Goal: Information Seeking & Learning: Check status

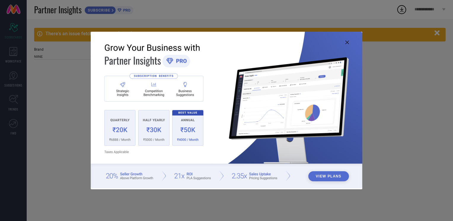
type input "All"
click at [347, 43] on icon at bounding box center [347, 43] width 4 height 4
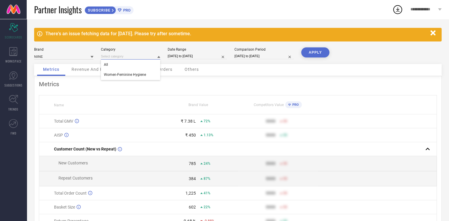
click at [112, 55] on input at bounding box center [130, 56] width 59 height 6
click at [130, 78] on div "Women-Feminine Hygiene" at bounding box center [130, 75] width 59 height 10
click at [187, 55] on input "07-08-2025 to 06-09-2025" at bounding box center [197, 56] width 59 height 6
select select "7"
select select "2025"
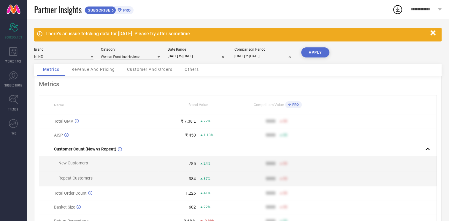
select select "8"
select select "2025"
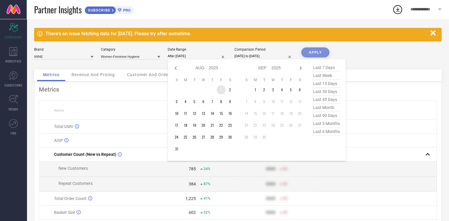
click at [218, 88] on td "1" at bounding box center [220, 89] width 9 height 9
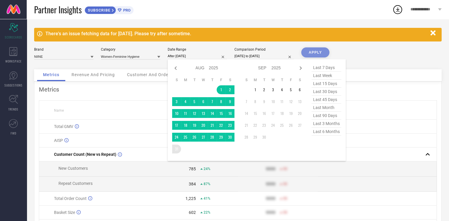
type input "[DATE] to [DATE]"
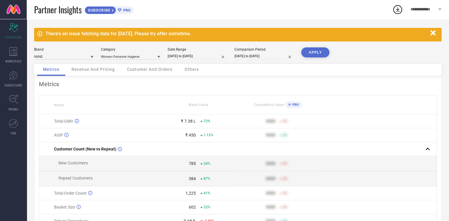
click at [238, 55] on input "07-08-2024 to 06-09-2024" at bounding box center [263, 56] width 59 height 6
select select "7"
select select "2024"
select select "8"
select select "2024"
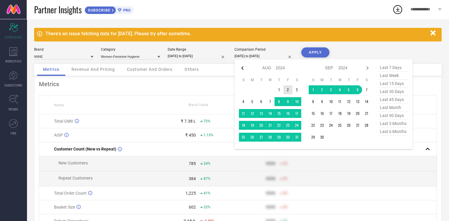
click at [240, 69] on icon at bounding box center [242, 68] width 7 height 7
select select "6"
select select "2024"
select select "7"
select select "2024"
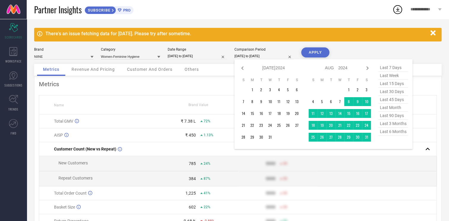
click at [395, 88] on span "last 30 days" at bounding box center [393, 92] width 30 height 8
type input "[DATE] to [DATE]"
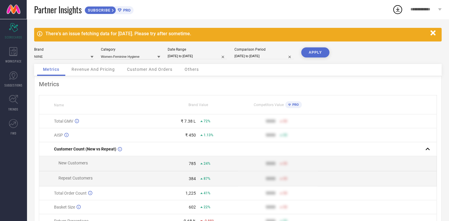
click at [311, 54] on button "APPLY" at bounding box center [315, 52] width 28 height 10
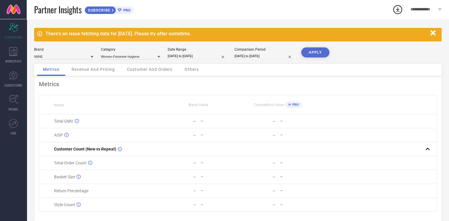
click at [109, 70] on span "Revenue And Pricing" at bounding box center [92, 69] width 43 height 5
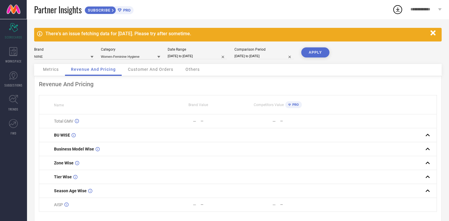
scroll to position [16, 0]
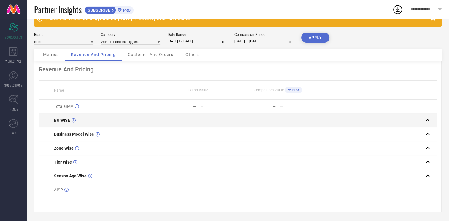
click at [104, 120] on div "BU WISE" at bounding box center [106, 120] width 104 height 5
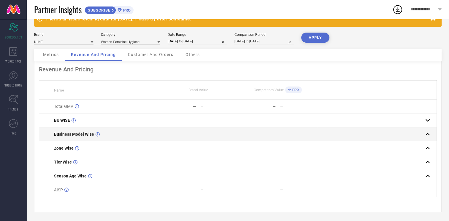
click at [104, 132] on div "Business Model Wise" at bounding box center [106, 134] width 104 height 5
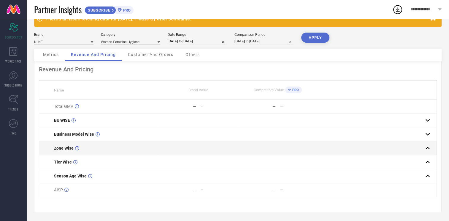
click at [105, 142] on td "Zone Wise" at bounding box center [98, 148] width 119 height 14
click at [101, 150] on td "Zone Wise" at bounding box center [98, 148] width 119 height 14
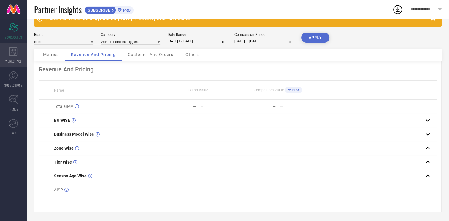
click at [12, 60] on span "WORKSPACE" at bounding box center [13, 61] width 16 height 4
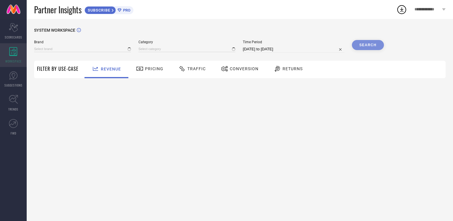
type input "NIINE"
type input "All"
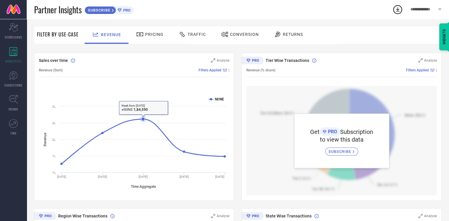
scroll to position [7, 0]
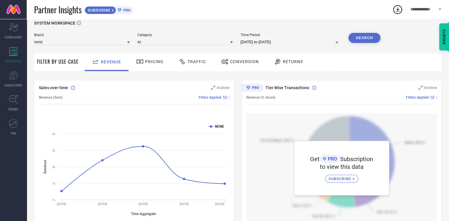
select select "7"
select select "2025"
select select "8"
select select "2025"
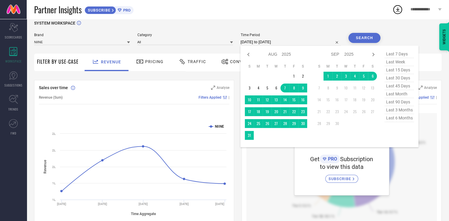
click at [245, 42] on input "07-08-2025 to 06-09-2025" at bounding box center [290, 42] width 101 height 7
click at [297, 75] on td "1" at bounding box center [293, 76] width 9 height 9
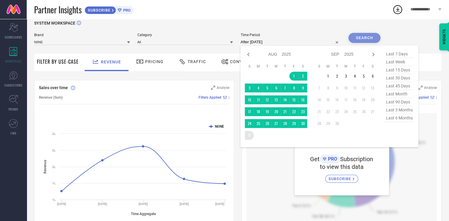
type input "[DATE] to [DATE]"
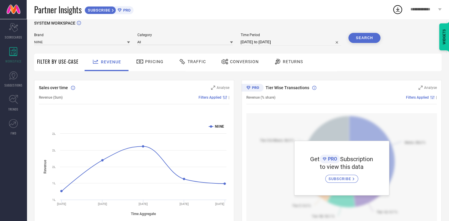
click at [362, 41] on button "Search" at bounding box center [364, 38] width 32 height 10
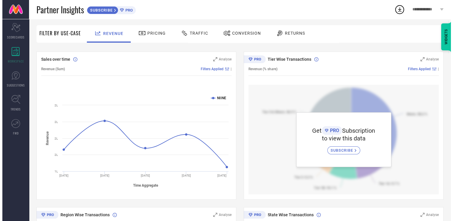
scroll to position [37, 0]
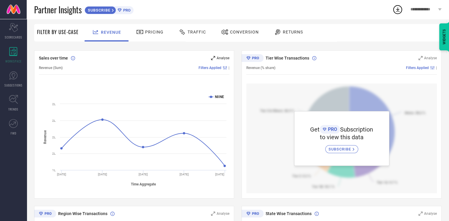
click at [219, 58] on span "Analyse" at bounding box center [222, 58] width 13 height 4
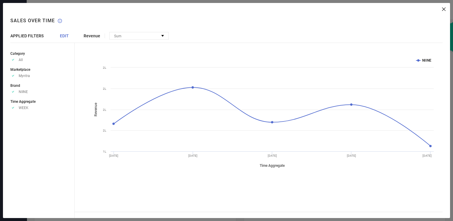
click at [67, 38] on span "EDIT" at bounding box center [64, 36] width 9 height 5
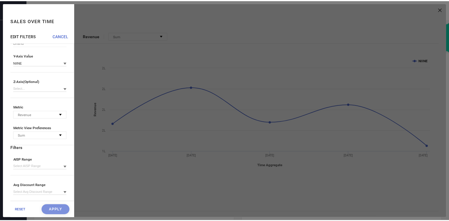
scroll to position [0, 0]
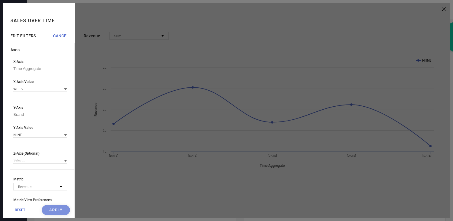
click at [62, 37] on span "CANCEL" at bounding box center [61, 36] width 16 height 5
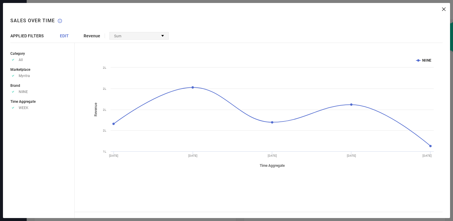
click at [116, 36] on span "Sum" at bounding box center [117, 36] width 7 height 4
click at [55, 116] on div "Category Approve /Deselected All Marketplace Approve /Deselected Myntra Brand A…" at bounding box center [42, 131] width 64 height 176
click at [443, 11] on div "Revenue Sum No options available Created with Highcharts 9.3.3 Time Aggregate R…" at bounding box center [262, 110] width 375 height 215
click at [444, 9] on icon at bounding box center [444, 9] width 4 height 4
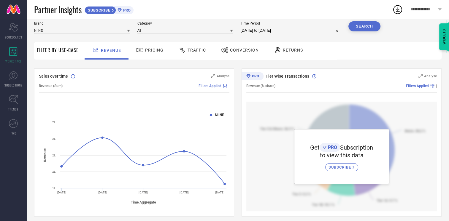
scroll to position [18, 0]
click at [138, 56] on div "Pricing" at bounding box center [150, 50] width 42 height 17
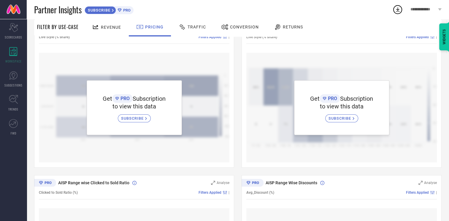
scroll to position [0, 0]
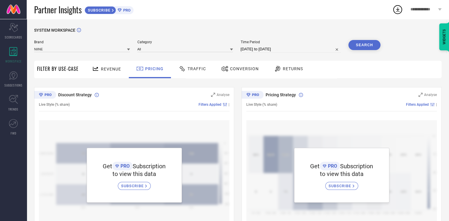
click at [200, 67] on span "Traffic" at bounding box center [196, 68] width 18 height 5
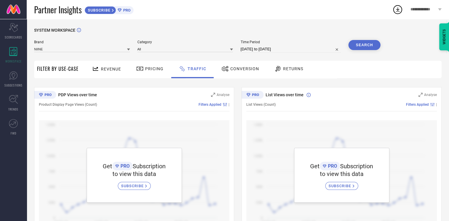
click at [151, 74] on div "Pricing" at bounding box center [150, 69] width 30 height 10
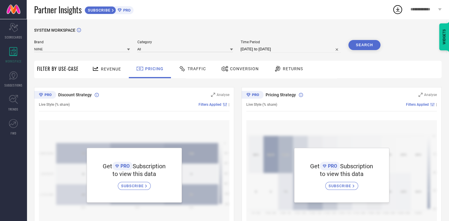
click at [111, 11] on span "SUBSCRIBE" at bounding box center [98, 10] width 27 height 4
click at [17, 33] on div "Scorecard SCORECARDS" at bounding box center [13, 31] width 27 height 24
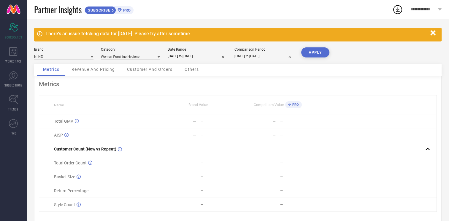
click at [94, 76] on div "Revenue And Pricing" at bounding box center [93, 70] width 55 height 12
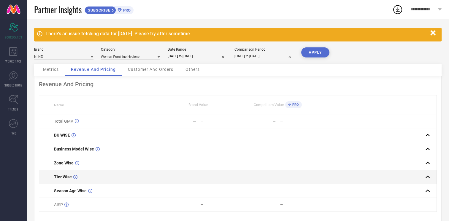
scroll to position [16, 0]
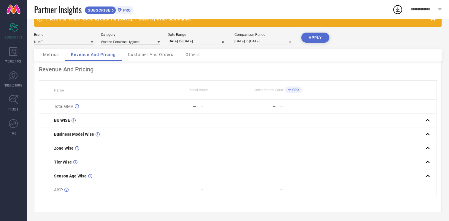
click at [151, 55] on span "Customer And Orders" at bounding box center [150, 54] width 45 height 5
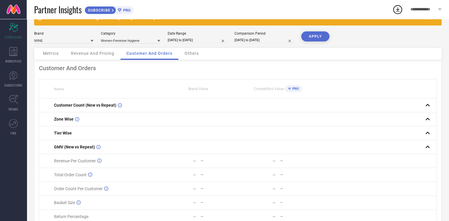
click at [190, 56] on div "Others" at bounding box center [192, 54] width 26 height 12
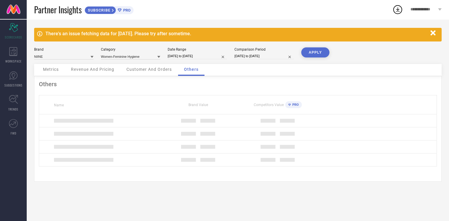
scroll to position [0, 0]
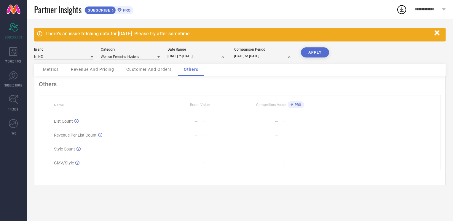
click at [50, 71] on span "Metrics" at bounding box center [51, 69] width 16 height 5
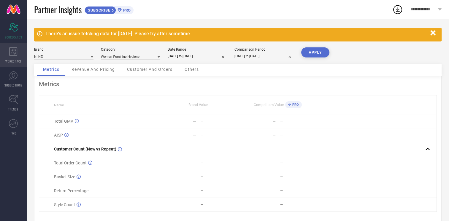
click at [7, 50] on div "WORKSPACE" at bounding box center [13, 55] width 27 height 24
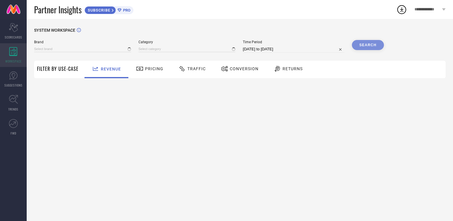
type input "NIINE"
type input "All"
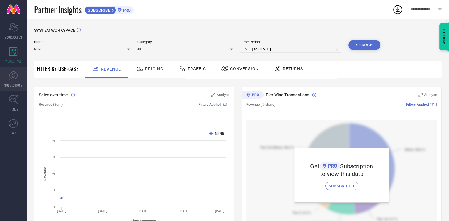
click at [11, 69] on link "SUGGESTIONS" at bounding box center [13, 79] width 27 height 24
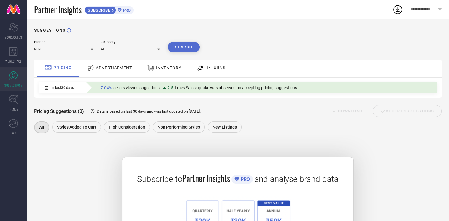
click at [100, 65] on div "ADVERTISEMENT" at bounding box center [109, 68] width 48 height 11
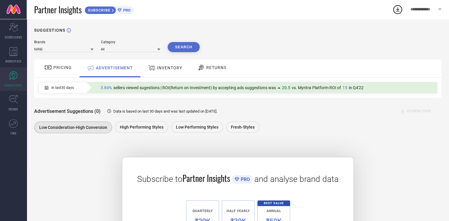
click at [157, 74] on div "INVENTORY" at bounding box center [165, 69] width 49 height 18
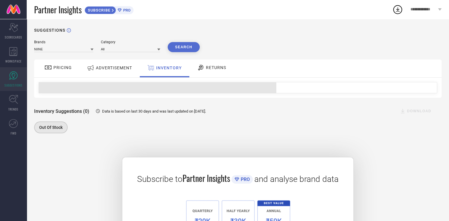
click at [208, 71] on div "RETURNS" at bounding box center [211, 68] width 32 height 10
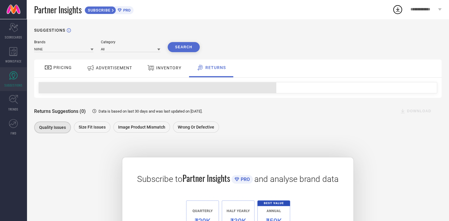
scroll to position [70, 0]
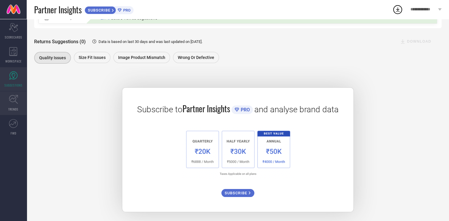
click at [8, 106] on link "TRENDS" at bounding box center [13, 103] width 27 height 24
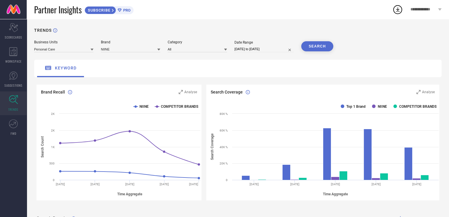
select select "7"
select select "2025"
select select "8"
select select "2025"
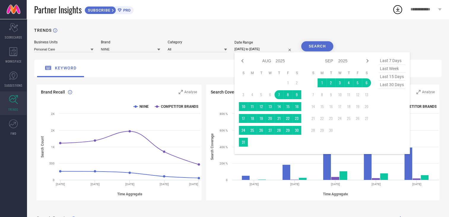
click at [266, 48] on input "07-08-2025 to 06-09-2025" at bounding box center [263, 49] width 59 height 6
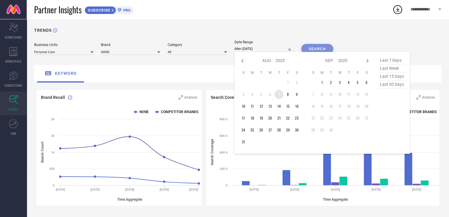
click at [280, 95] on td "7" at bounding box center [278, 94] width 9 height 9
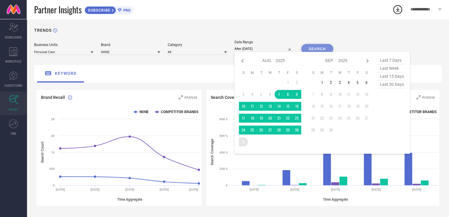
type input "07-08-2025 to 31-08-2025"
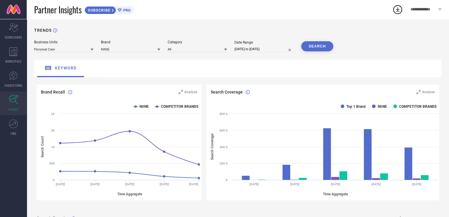
click at [323, 49] on button "SEARCH" at bounding box center [317, 46] width 32 height 10
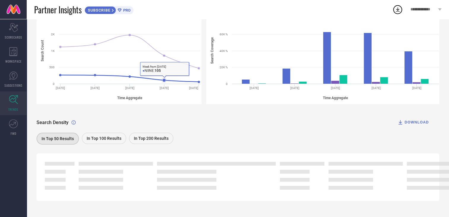
scroll to position [97, 0]
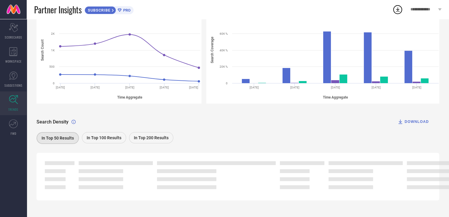
click at [95, 139] on span "In Top 100 Results" at bounding box center [104, 137] width 35 height 5
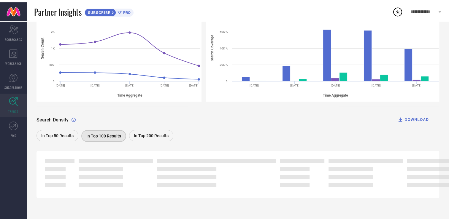
scroll to position [0, 0]
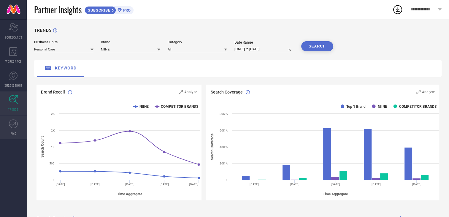
click at [14, 124] on icon at bounding box center [13, 123] width 9 height 9
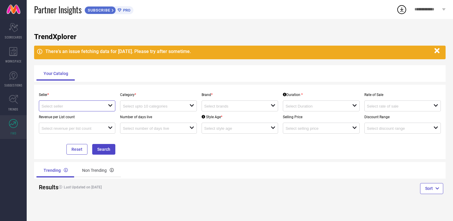
click at [75, 105] on input at bounding box center [72, 106] width 60 height 4
click at [75, 116] on li "Niine Private Limited ( 16834 )" at bounding box center [77, 117] width 76 height 11
type input "Niine Private Limited ( 16834 )"
click at [149, 107] on input at bounding box center [153, 106] width 60 height 4
click at [220, 106] on input at bounding box center [234, 106] width 60 height 4
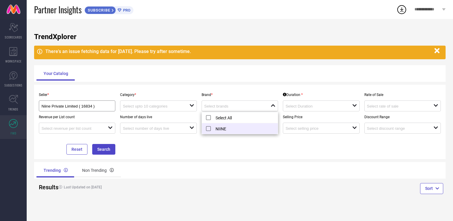
click at [220, 126] on li "NIINE" at bounding box center [240, 128] width 76 height 11
type input "NIINE"
click at [203, 145] on div "Seller * Niine Private Limited ( 16834 ) Category * open Brand * NIINE reset Du…" at bounding box center [239, 122] width 407 height 66
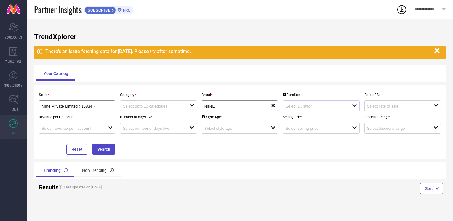
click at [310, 109] on div "open" at bounding box center [321, 106] width 77 height 11
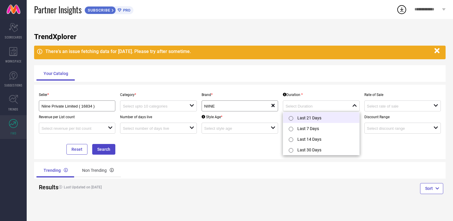
click at [310, 117] on li "Last 21 Days" at bounding box center [321, 117] width 76 height 11
type input "Last 21 Days"
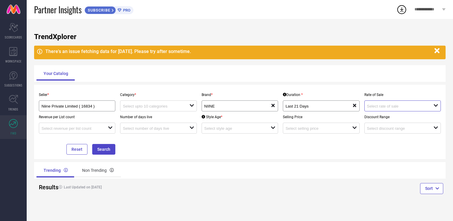
click at [377, 105] on input at bounding box center [397, 106] width 60 height 4
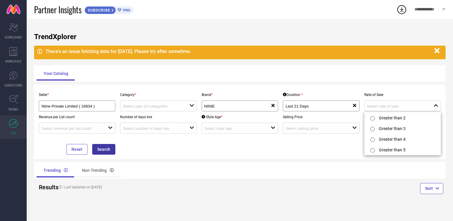
click at [106, 151] on button "Search" at bounding box center [103, 149] width 23 height 11
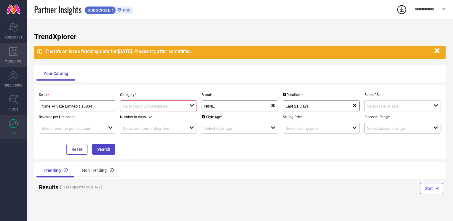
click at [8, 49] on div "WORKSPACE" at bounding box center [13, 55] width 27 height 24
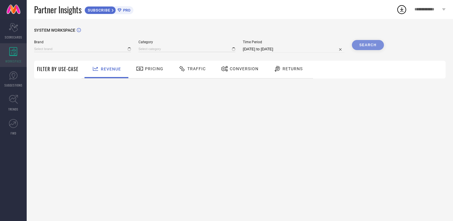
type input "NIINE"
type input "All"
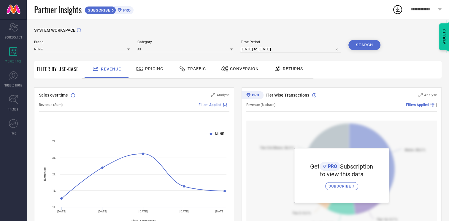
click at [154, 66] on div "Pricing" at bounding box center [150, 69] width 30 height 10
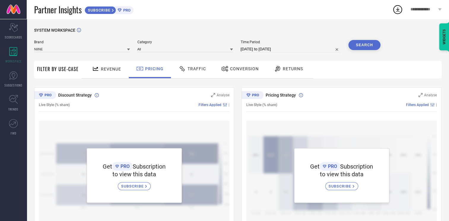
click at [190, 68] on span "Traffic" at bounding box center [196, 68] width 18 height 5
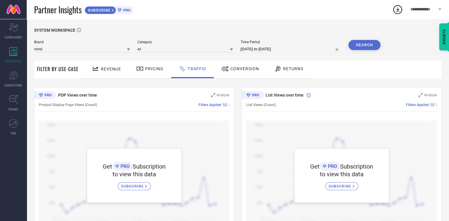
click at [241, 72] on div "Conversion" at bounding box center [240, 69] width 41 height 10
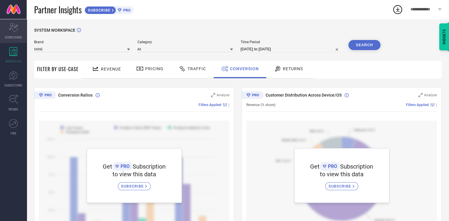
click at [21, 34] on div "Scorecard SCORECARDS" at bounding box center [13, 31] width 27 height 24
